Goal: Find specific page/section: Find specific page/section

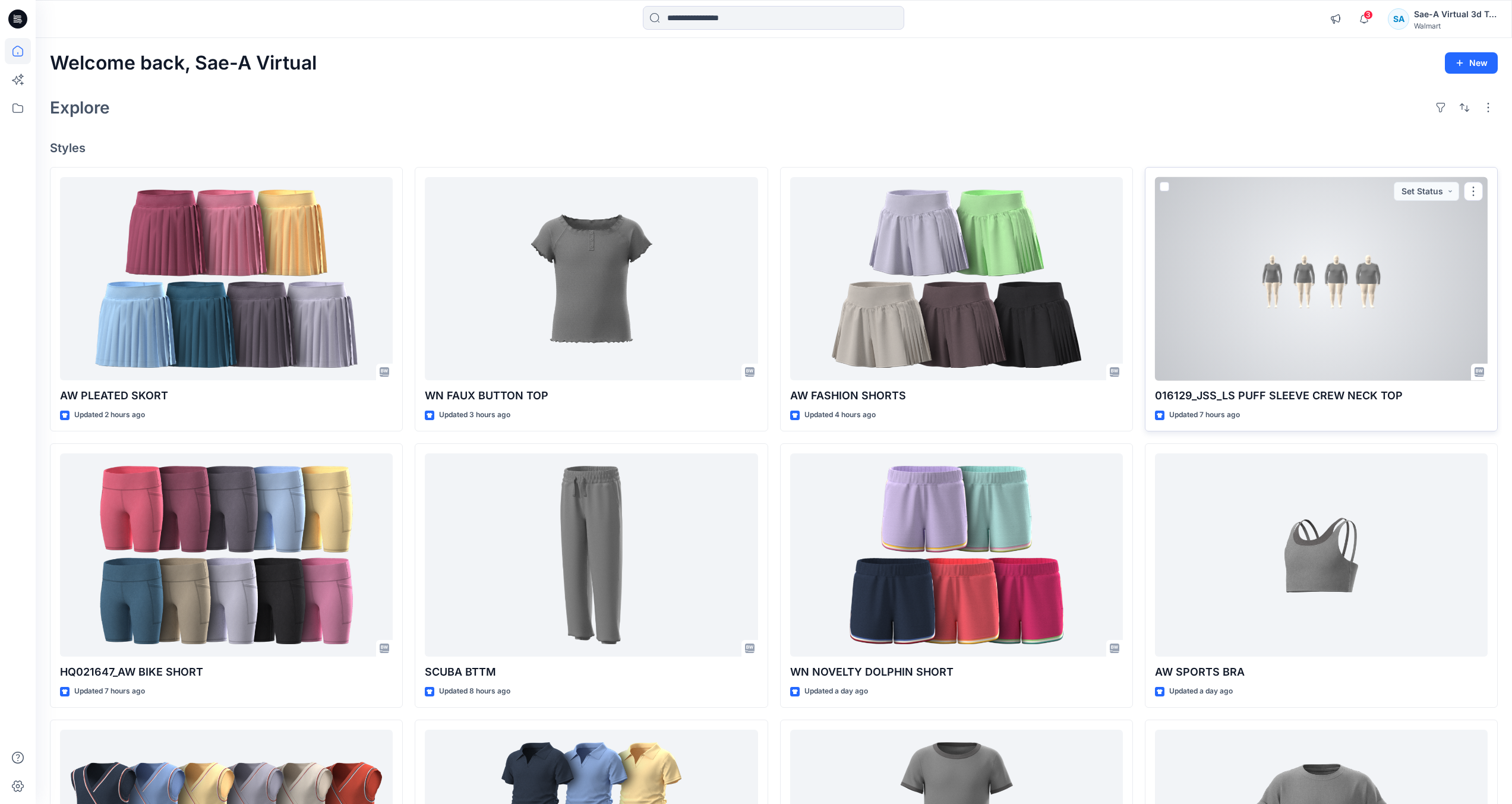
click at [1248, 279] on div at bounding box center [1321, 279] width 333 height 204
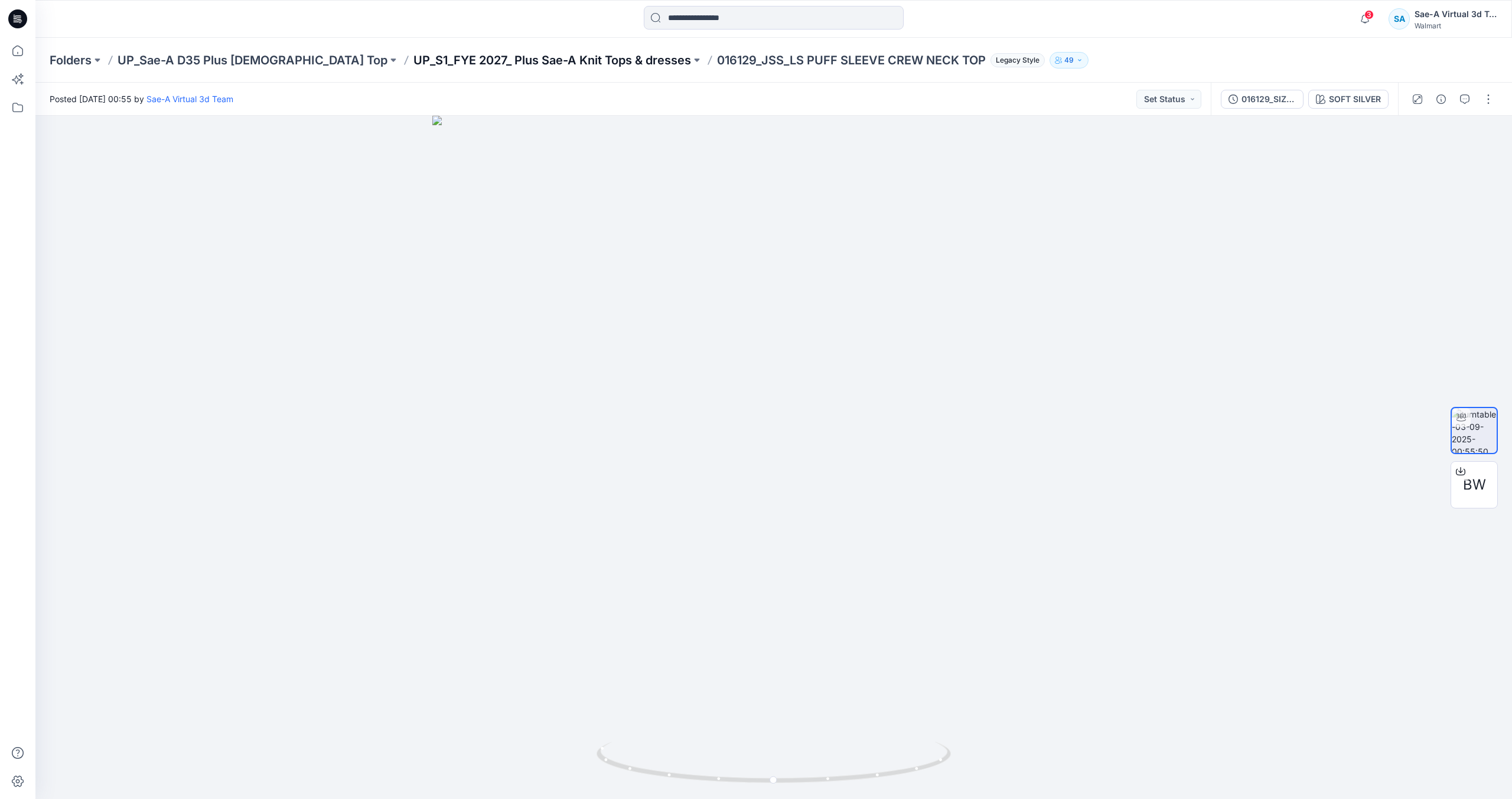
click at [551, 64] on p "UP_S1_FYE 2027_ Plus Sae-A Knit Tops & dresses" at bounding box center [552, 60] width 277 height 17
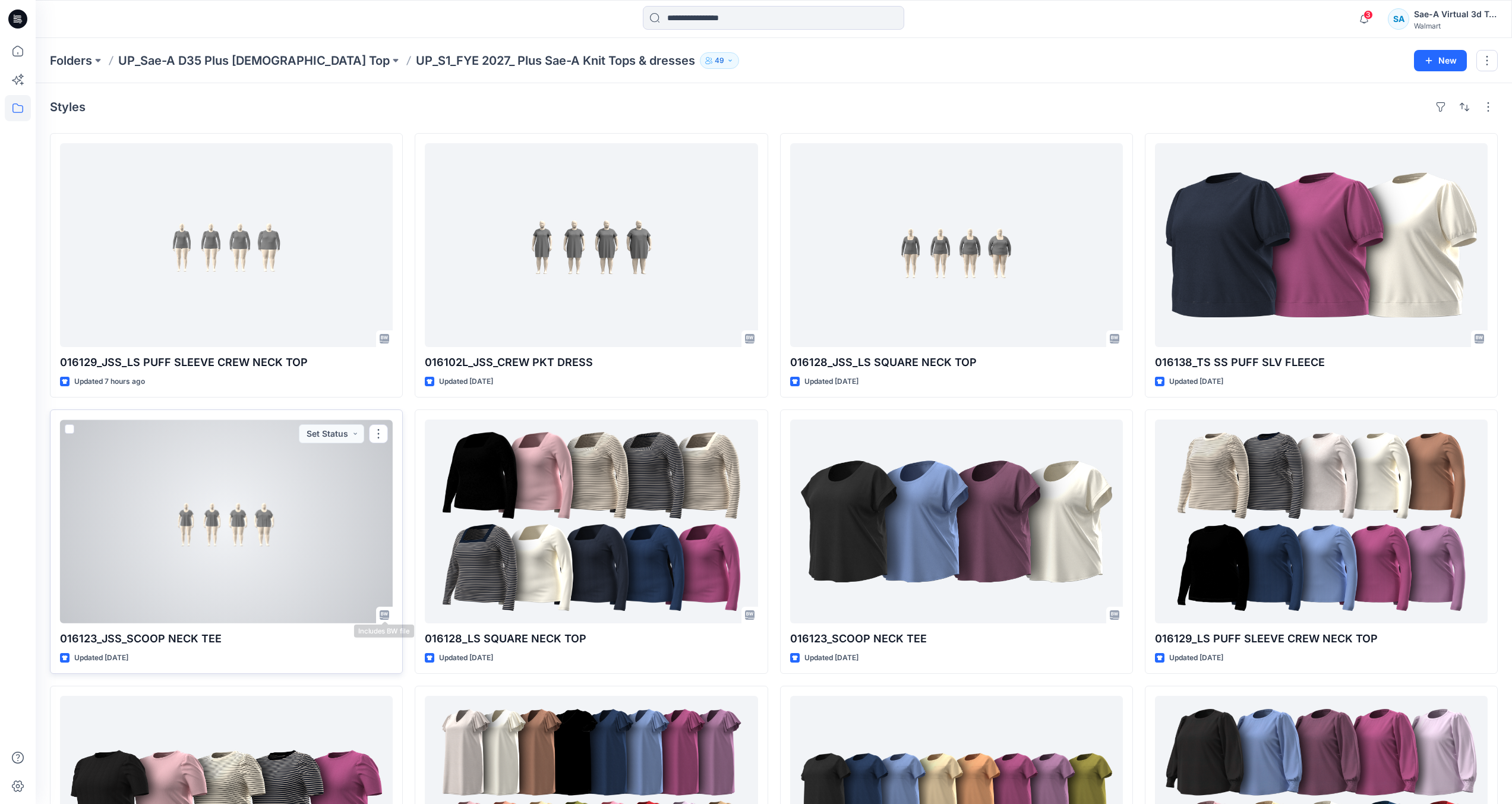
click at [332, 528] on div at bounding box center [226, 522] width 333 height 204
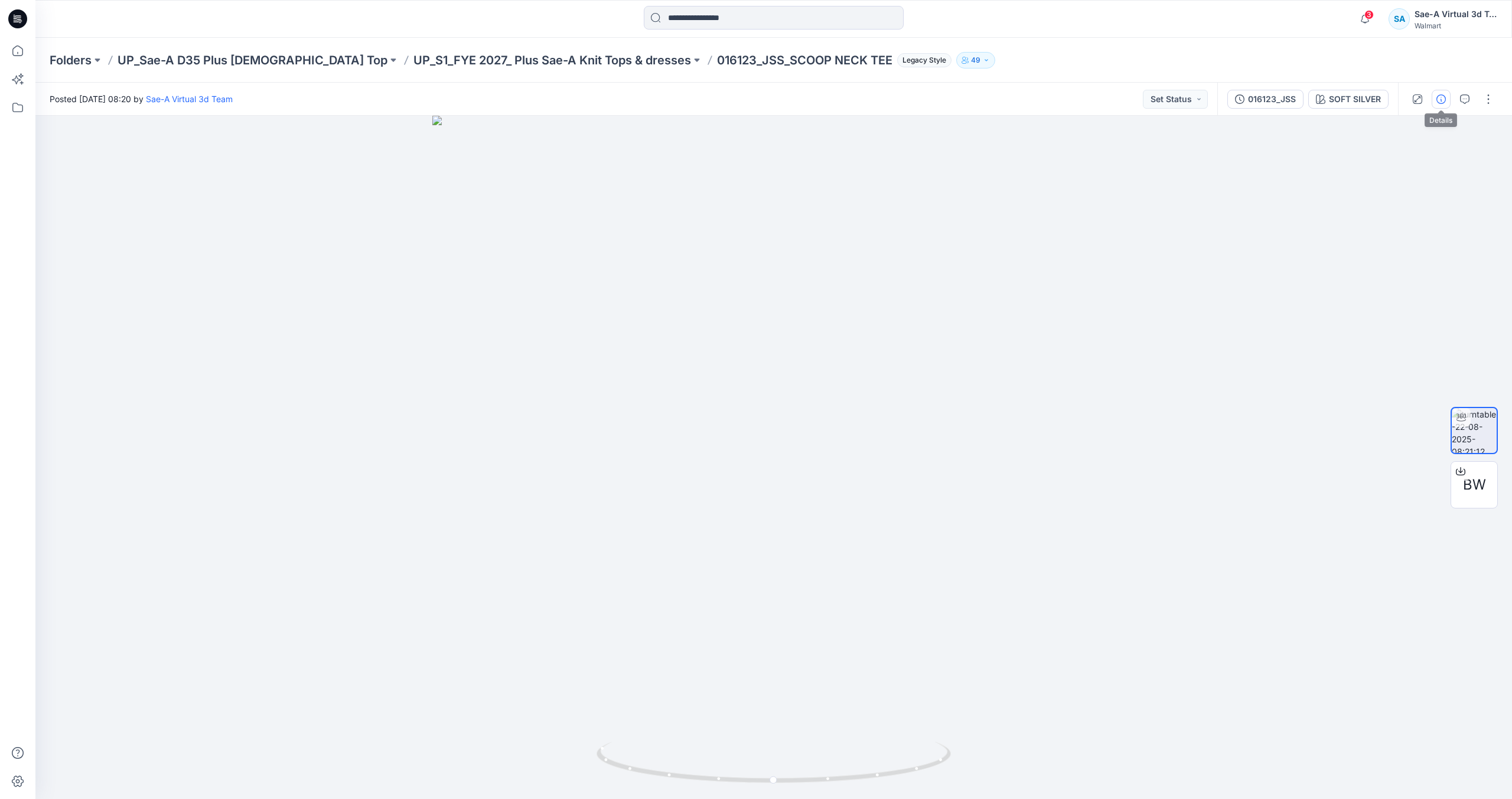
click at [1441, 108] on button "button" at bounding box center [1441, 99] width 19 height 19
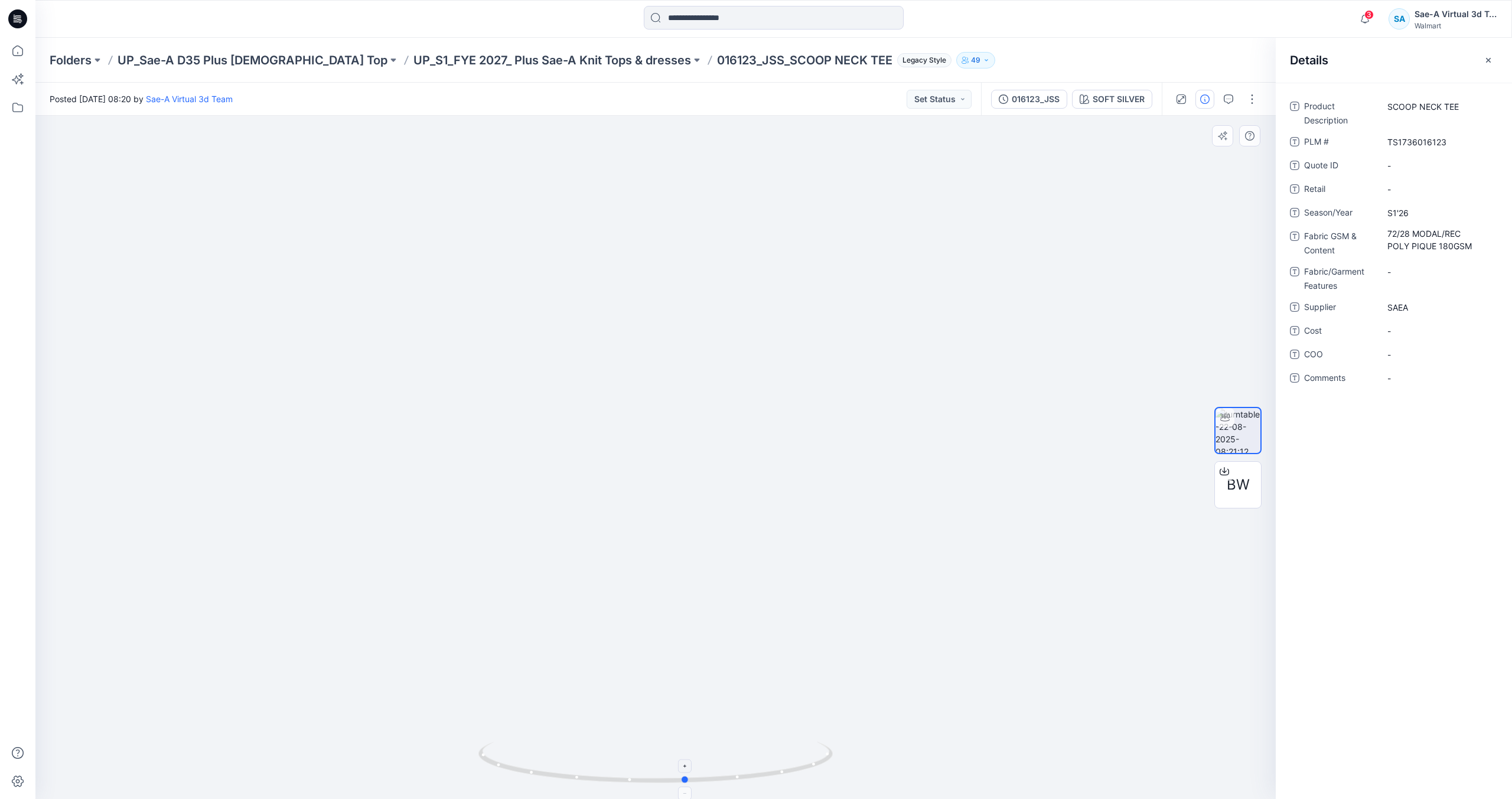
drag, startPoint x: 787, startPoint y: 764, endPoint x: 817, endPoint y: 752, distance: 32.3
click at [817, 752] on icon at bounding box center [657, 764] width 357 height 44
drag, startPoint x: 607, startPoint y: 774, endPoint x: 790, endPoint y: 763, distance: 183.3
click at [790, 763] on icon at bounding box center [657, 764] width 357 height 44
click at [1220, 102] on button "button" at bounding box center [1228, 99] width 19 height 19
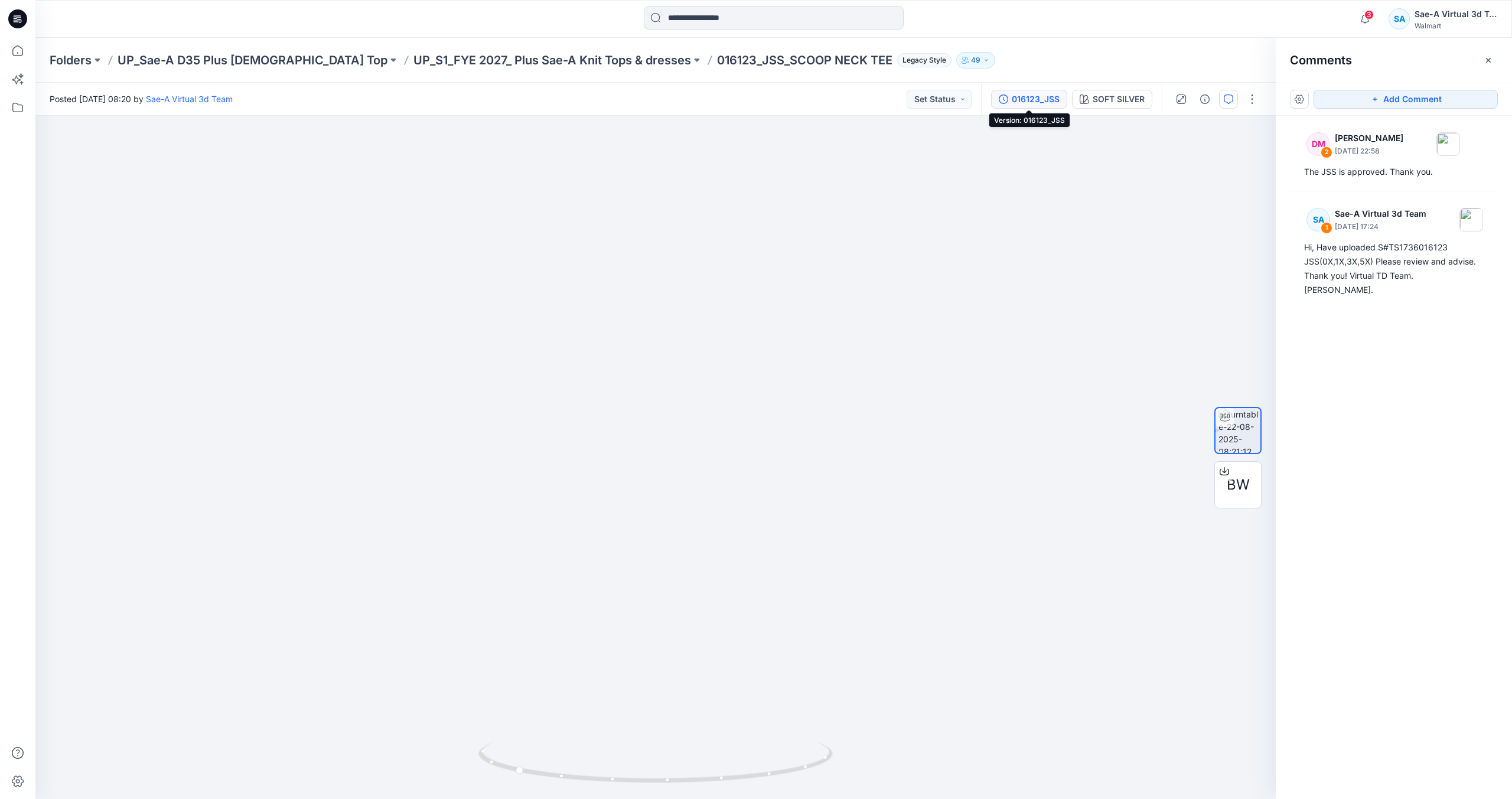
click at [1044, 97] on div "016123_JSS" at bounding box center [1035, 99] width 48 height 13
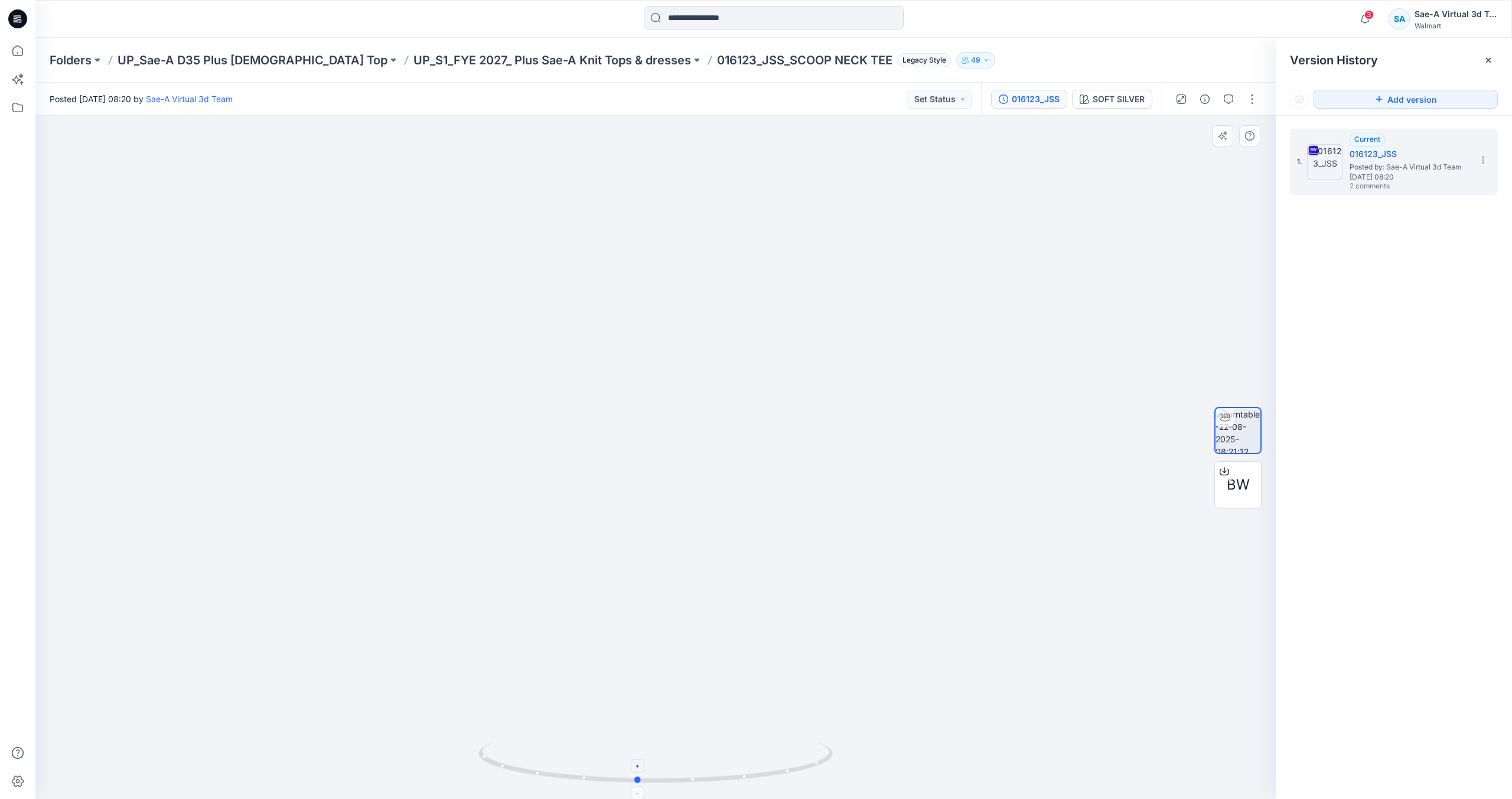
drag, startPoint x: 662, startPoint y: 782, endPoint x: 785, endPoint y: 767, distance: 123.9
click at [785, 767] on icon at bounding box center [657, 764] width 357 height 44
drag, startPoint x: 749, startPoint y: 753, endPoint x: 876, endPoint y: 737, distance: 128.0
click at [876, 737] on div at bounding box center [656, 457] width 1241 height 683
drag, startPoint x: 788, startPoint y: 751, endPoint x: 762, endPoint y: 754, distance: 26.2
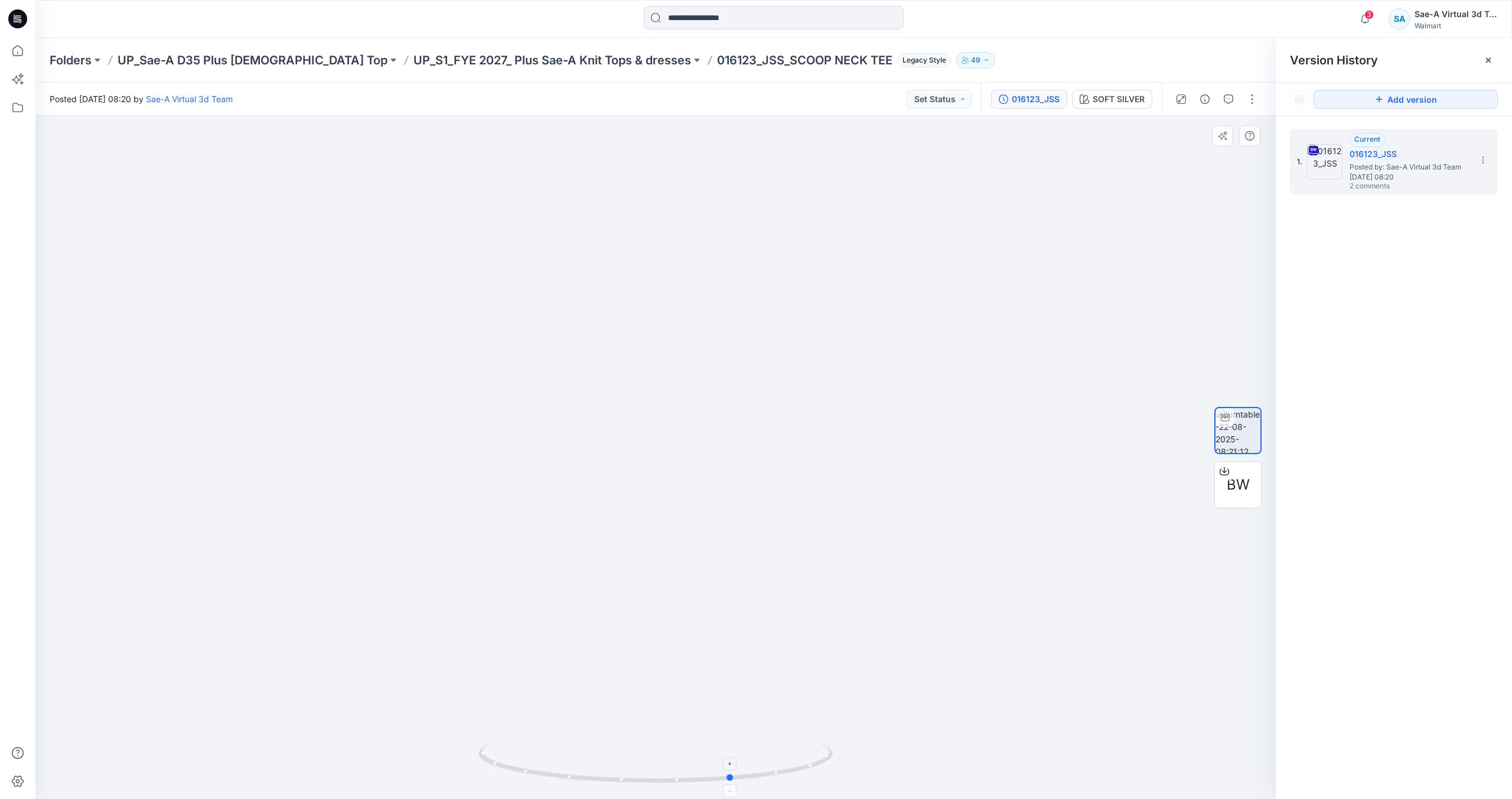
click at [756, 772] on icon at bounding box center [657, 764] width 357 height 44
drag, startPoint x: 806, startPoint y: 764, endPoint x: 931, endPoint y: 738, distance: 127.7
click at [931, 738] on div at bounding box center [656, 457] width 1241 height 683
